Goal: Task Accomplishment & Management: Use online tool/utility

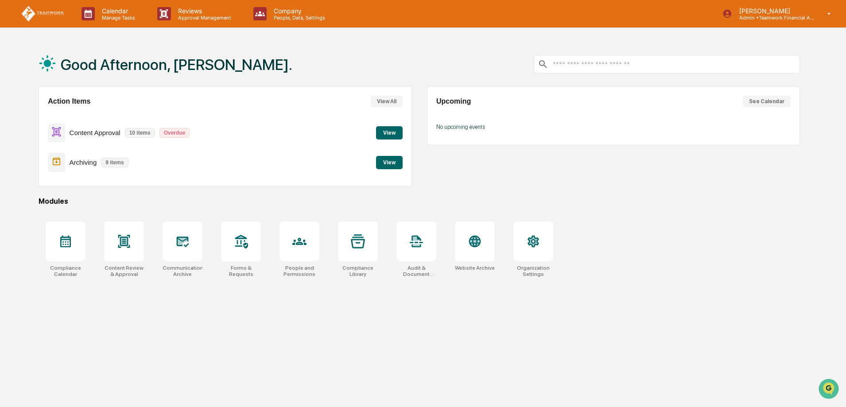
click at [396, 131] on button "View" at bounding box center [389, 132] width 27 height 13
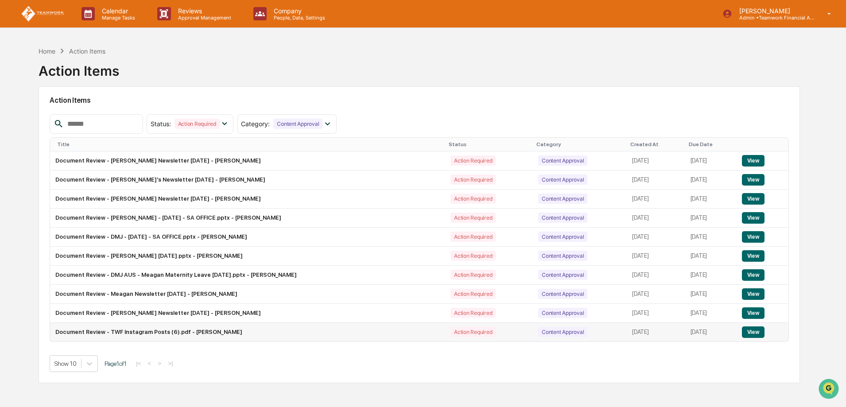
click at [754, 330] on button "View" at bounding box center [753, 332] width 23 height 12
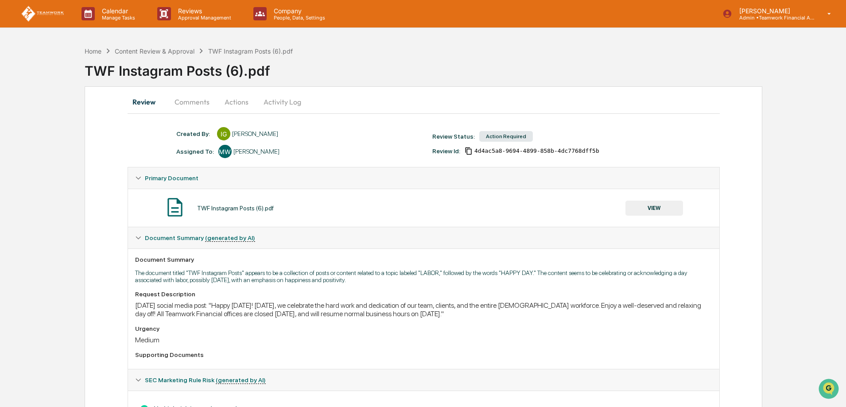
click at [645, 207] on button "VIEW" at bounding box center [654, 208] width 58 height 15
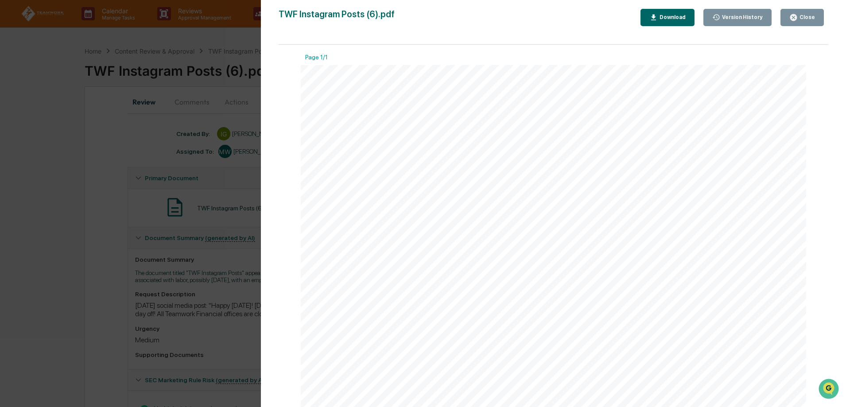
click at [801, 23] on button "Close" at bounding box center [801, 17] width 43 height 17
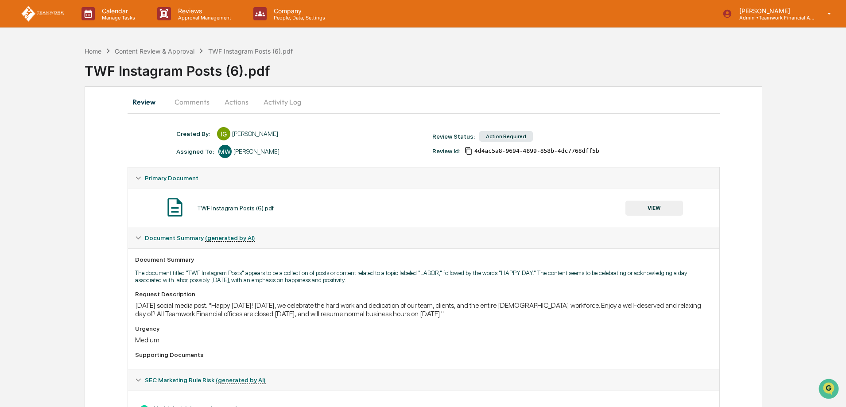
click at [235, 100] on button "Actions" at bounding box center [237, 101] width 40 height 21
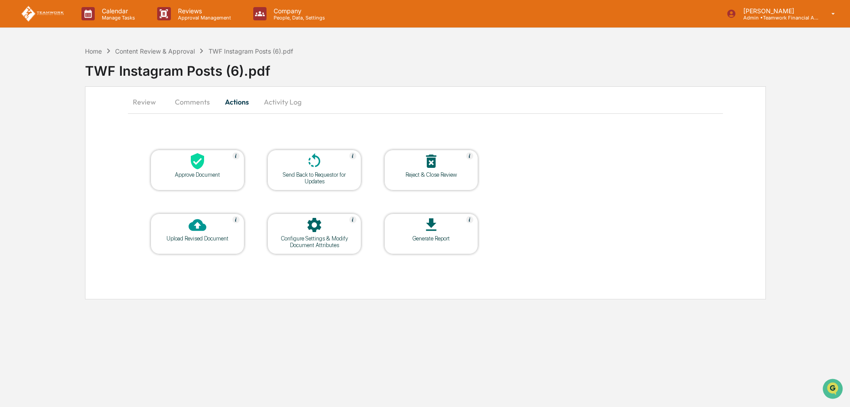
click at [205, 170] on div at bounding box center [197, 161] width 89 height 19
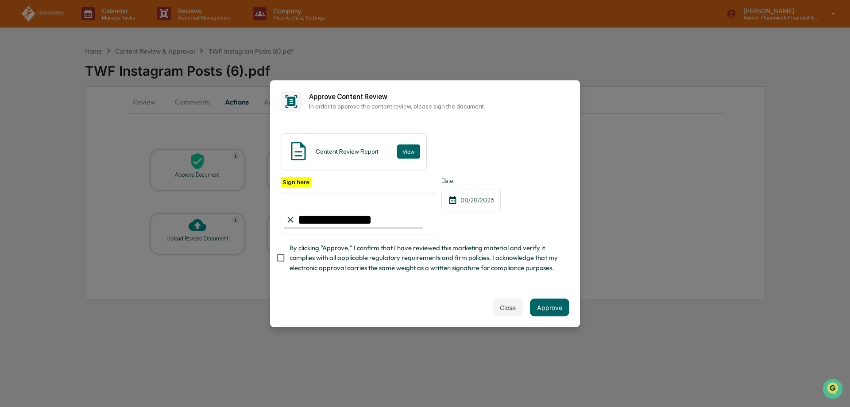
type input "**********"
click at [552, 314] on button "Approve" at bounding box center [549, 307] width 39 height 18
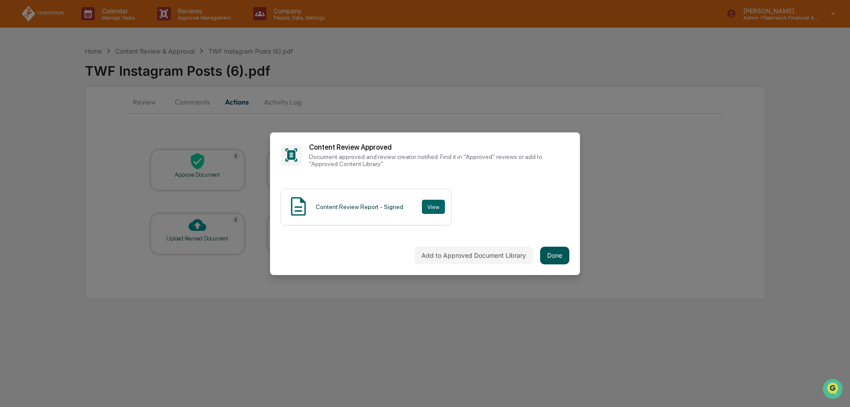
click at [562, 259] on button "Done" at bounding box center [554, 256] width 29 height 18
